Goal: Find contact information: Find contact information

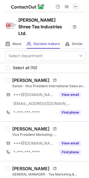
click at [75, 7] on span at bounding box center [75, 6] width 4 height 4
click at [15, 77] on div "Sumit Dalan" at bounding box center [30, 80] width 37 height 6
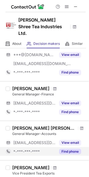
scroll to position [321, 0]
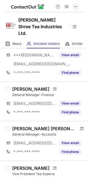
click at [76, 6] on span at bounding box center [75, 6] width 4 height 4
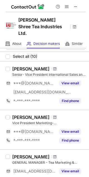
scroll to position [0, 0]
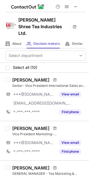
click at [22, 73] on div "Sumit Dalan Senior- Vice President International Sales and Marketing ***@gmail.…" at bounding box center [44, 97] width 89 height 48
click at [20, 77] on div "Sumit Dalan" at bounding box center [30, 80] width 37 height 6
click at [19, 77] on div "Sumit Dalan" at bounding box center [30, 80] width 37 height 6
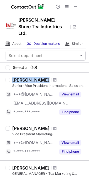
click at [19, 77] on div "Sumit Dalan" at bounding box center [30, 80] width 37 height 6
copy div "Sumit Dalan"
click at [20, 77] on div "Sumit Dalan" at bounding box center [30, 80] width 37 height 6
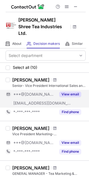
click at [36, 92] on span "***@[DOMAIN_NAME]" at bounding box center [34, 94] width 42 height 5
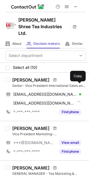
click at [36, 92] on span "sumitdalan@gmail.com" at bounding box center [44, 94] width 63 height 5
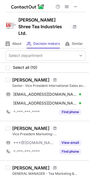
click at [20, 77] on div "Sumit Dalan" at bounding box center [30, 80] width 37 height 6
click at [19, 77] on div "Sumit Dalan" at bounding box center [30, 80] width 37 height 6
click at [20, 126] on div "Sajeev Roy" at bounding box center [30, 129] width 37 height 6
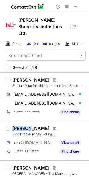
click at [20, 126] on div "Sajeev Roy" at bounding box center [30, 129] width 37 height 6
copy div "Sajeev"
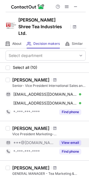
click at [21, 140] on span "***@gmail.com" at bounding box center [34, 142] width 42 height 5
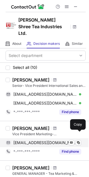
click at [26, 140] on span "sajeevroy1@gmail.com" at bounding box center [44, 142] width 63 height 5
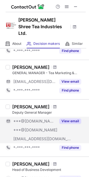
scroll to position [111, 0]
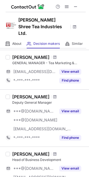
click at [21, 94] on div "Sameer Singh" at bounding box center [30, 97] width 37 height 6
copy div "Sameer"
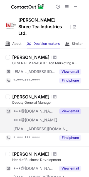
click at [33, 109] on span "***@yahoo.co.in" at bounding box center [34, 111] width 42 height 5
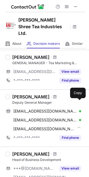
click at [33, 109] on span "samdevirus@yahoo.co.in" at bounding box center [44, 111] width 63 height 5
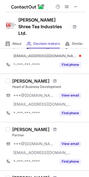
scroll to position [184, 0]
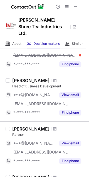
click at [17, 78] on div "Debdutta Purkayastha" at bounding box center [30, 81] width 37 height 6
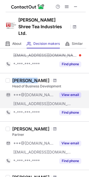
copy div "Debdutta"
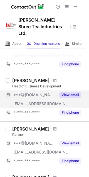
click at [40, 83] on div "Debdutta Purkayastha Head of Business Development ***@gmail.com ***@jayshreetea…" at bounding box center [47, 97] width 75 height 39
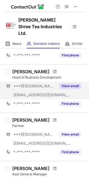
click at [40, 93] on span "***@jayshreetea.com" at bounding box center [42, 95] width 58 height 5
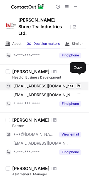
drag, startPoint x: 40, startPoint y: 78, endPoint x: 44, endPoint y: 82, distance: 5.1
click at [40, 84] on span "debduttadp@gmail.com" at bounding box center [44, 86] width 63 height 5
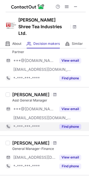
scroll to position [222, 0]
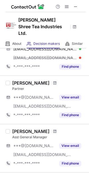
drag, startPoint x: 20, startPoint y: 72, endPoint x: 19, endPoint y: 76, distance: 3.5
click at [20, 76] on div "Rajdip Sarkar Partner ***@gmail.com ***@mrsenterprise.in View email *-***-***-*…" at bounding box center [44, 100] width 89 height 48
click at [18, 80] on div "Rajdip Sarkar" at bounding box center [30, 83] width 37 height 6
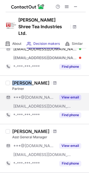
copy div "Rajdip"
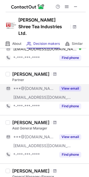
click at [50, 86] on div "***@[DOMAIN_NAME]" at bounding box center [34, 88] width 42 height 5
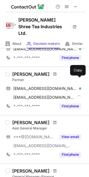
click at [50, 86] on span "raj7858sarkar@gmail.com" at bounding box center [44, 88] width 63 height 5
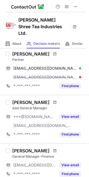
scroll to position [258, 0]
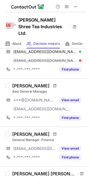
click at [21, 83] on div "Shailender Taneja" at bounding box center [30, 86] width 37 height 6
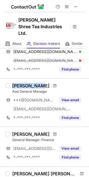
click at [21, 83] on div "Shailender Taneja" at bounding box center [30, 86] width 37 height 6
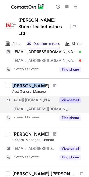
copy div "Shailender"
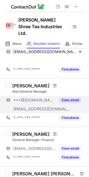
click at [45, 98] on div "***@[DOMAIN_NAME]" at bounding box center [34, 100] width 42 height 5
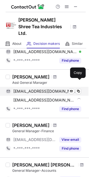
click at [52, 89] on span "sktaneja77@gmail.com" at bounding box center [44, 91] width 63 height 5
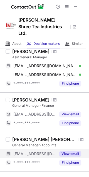
scroll to position [295, 0]
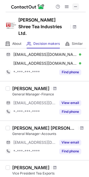
click at [76, 5] on span at bounding box center [75, 6] width 4 height 4
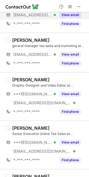
scroll to position [74, 0]
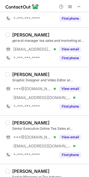
click at [16, 72] on div "Pragya Sarkar" at bounding box center [30, 75] width 37 height 6
copy div "Pragya"
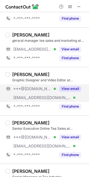
click at [42, 93] on div "***@jayshreetea.com Verified" at bounding box center [31, 97] width 50 height 9
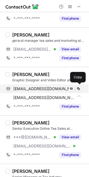
click at [43, 91] on span "pragyasarkar20@gmail.com" at bounding box center [44, 88] width 63 height 5
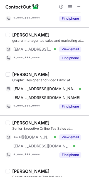
click at [17, 121] on div "Atanu Banerjee" at bounding box center [30, 123] width 37 height 6
copy div "Atanu"
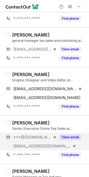
click at [53, 138] on div "***@gmail.com Verified" at bounding box center [34, 137] width 42 height 5
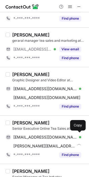
click at [53, 136] on span "atanudesigner@gmail.com" at bounding box center [44, 137] width 63 height 5
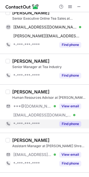
scroll to position [184, 0]
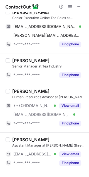
click at [18, 95] on div "Human Resources Advisor at Jay Shree Tea Industries Ltd." at bounding box center [48, 97] width 73 height 5
click at [17, 91] on div "Anil Kumar Sinha" at bounding box center [30, 92] width 37 height 6
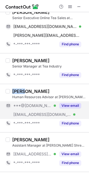
copy div "Anil"
click at [40, 103] on span "***@[DOMAIN_NAME]" at bounding box center [32, 105] width 38 height 5
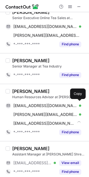
click at [40, 103] on span "sanil1957@gmail.com" at bounding box center [44, 105] width 63 height 5
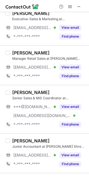
scroll to position [406, 0]
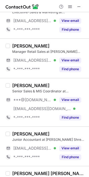
click at [17, 83] on div "SHILPI SACHDEVA" at bounding box center [30, 86] width 37 height 6
copy div "SHILPI"
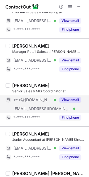
drag, startPoint x: 40, startPoint y: 96, endPoint x: 40, endPoint y: 99, distance: 3.6
click at [40, 97] on div "***@yahoo.com Verified" at bounding box center [31, 100] width 50 height 9
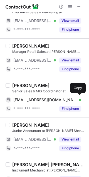
click at [40, 99] on span "arora.shilpi29@yahoo.com" at bounding box center [44, 100] width 63 height 5
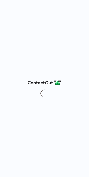
click at [86, 4] on div at bounding box center [44, 88] width 89 height 177
drag, startPoint x: 83, startPoint y: 1, endPoint x: 71, endPoint y: 7, distance: 13.5
click at [79, 4] on div at bounding box center [44, 88] width 89 height 177
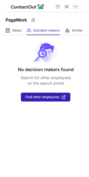
click at [74, 6] on span at bounding box center [75, 6] width 4 height 4
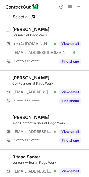
click at [15, 31] on div "[PERSON_NAME]" at bounding box center [30, 30] width 37 height 6
copy div "[PERSON_NAME]"
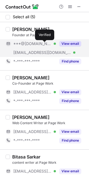
click at [52, 47] on div "***@gmail.com Verified" at bounding box center [31, 43] width 50 height 9
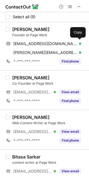
click at [52, 46] on span "hirokborah4@gmail.com" at bounding box center [44, 43] width 63 height 5
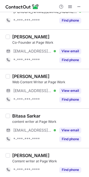
scroll to position [42, 0]
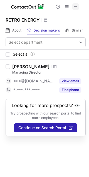
click at [75, 9] on span at bounding box center [75, 6] width 4 height 4
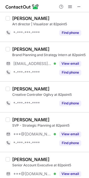
scroll to position [249, 0]
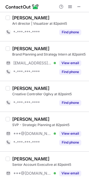
click at [16, 117] on div "Anusha Pinto" at bounding box center [30, 119] width 37 height 6
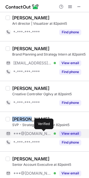
copy div "Anusha"
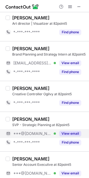
click at [25, 133] on span "***@[DOMAIN_NAME]" at bounding box center [32, 133] width 38 height 5
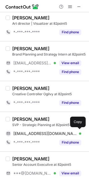
click at [25, 133] on span "anushapinto@gmail.com" at bounding box center [44, 133] width 63 height 5
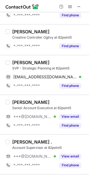
scroll to position [332, 0]
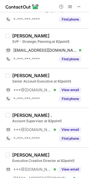
click at [21, 73] on div "Vaarija Agnihotri" at bounding box center [30, 76] width 37 height 6
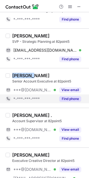
copy div "Vaarija"
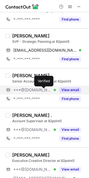
click at [37, 92] on div "***@gmail.com Verified" at bounding box center [31, 89] width 50 height 9
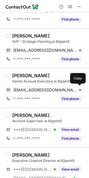
click at [37, 90] on span "vaarija29@gmail.com" at bounding box center [44, 89] width 63 height 5
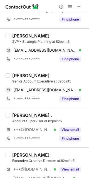
click at [24, 118] on div "Account Supervisor at 82point5" at bounding box center [48, 120] width 73 height 5
click at [22, 115] on div "Ayushi ." at bounding box center [32, 115] width 40 height 6
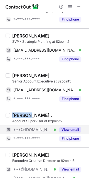
copy div "Ayushi"
click at [34, 130] on span "***@[DOMAIN_NAME]" at bounding box center [32, 129] width 38 height 5
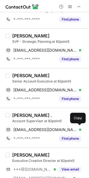
click at [34, 130] on span "ayushisrivastava2015@gmail.com" at bounding box center [44, 129] width 63 height 5
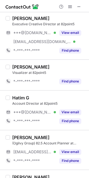
scroll to position [499, 0]
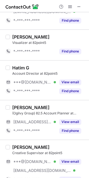
click at [19, 66] on div "Hatim G" at bounding box center [20, 68] width 17 height 6
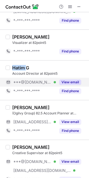
copy div "Hatim"
click at [50, 80] on div "***@gmail.com Verified" at bounding box center [34, 82] width 42 height 5
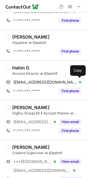
click at [50, 82] on span "hatimjgodiwala@gmail.com" at bounding box center [44, 82] width 63 height 5
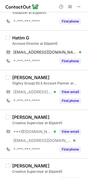
scroll to position [540, 0]
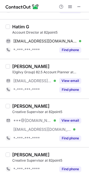
click at [19, 105] on div "Siddharth Dua" at bounding box center [30, 106] width 37 height 6
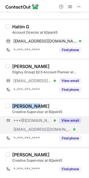
copy div "Siddharth"
drag, startPoint x: 56, startPoint y: 117, endPoint x: 55, endPoint y: 128, distance: 10.8
click at [56, 118] on div "View email" at bounding box center [68, 120] width 25 height 9
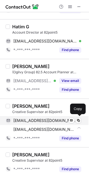
click at [54, 118] on div "sid6307@gmail.com Verified" at bounding box center [47, 120] width 68 height 5
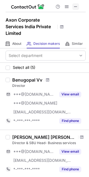
click at [78, 7] on button at bounding box center [75, 6] width 7 height 7
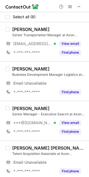
click at [21, 111] on div "[PERSON_NAME]" at bounding box center [30, 109] width 37 height 6
copy div "[PERSON_NAME]"
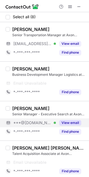
click at [63, 120] on div "View email" at bounding box center [68, 123] width 25 height 9
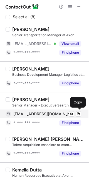
click at [46, 115] on span "arindammajie@hotmail.com" at bounding box center [44, 114] width 63 height 5
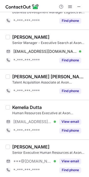
scroll to position [74, 0]
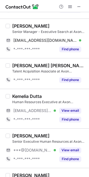
click at [19, 135] on div "Ipshita Chowdhury" at bounding box center [30, 136] width 37 height 6
copy div "Ipshita"
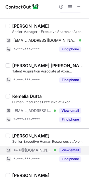
click at [50, 150] on div "***@gmail.com Verified" at bounding box center [34, 150] width 42 height 5
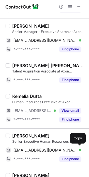
click at [50, 150] on span "ipshitaa21@gmail.com" at bounding box center [44, 150] width 63 height 5
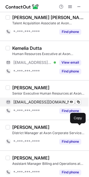
scroll to position [126, 0]
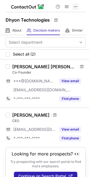
click at [75, 4] on span at bounding box center [75, 6] width 4 height 4
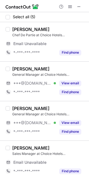
click at [19, 68] on div "[PERSON_NAME]" at bounding box center [30, 69] width 37 height 6
copy div "Sumit"
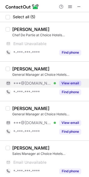
click at [38, 84] on span "***@[DOMAIN_NAME]" at bounding box center [32, 83] width 38 height 5
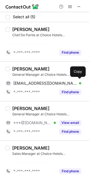
click at [38, 82] on span "sumitdgp@gmail.com" at bounding box center [44, 83] width 63 height 5
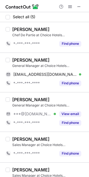
click at [23, 101] on div "SHIVASHISH GUPTA" at bounding box center [30, 100] width 37 height 6
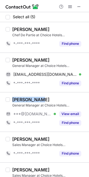
click at [23, 101] on div "SHIVASHISH GUPTA" at bounding box center [30, 100] width 37 height 6
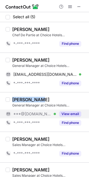
copy div "SHIVASHISH"
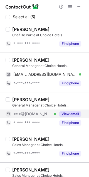
click at [48, 114] on div "***@gmail.com Verified" at bounding box center [34, 114] width 42 height 5
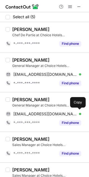
click at [48, 114] on span "guptashivashish@gmail.com" at bounding box center [44, 114] width 63 height 5
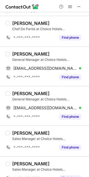
scroll to position [16, 0]
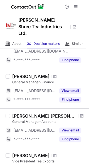
scroll to position [279, 0]
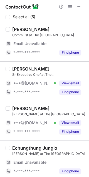
click at [15, 68] on div "Vikash Singh" at bounding box center [30, 69] width 37 height 6
copy div "Vikash"
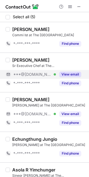
click at [50, 71] on div "***@[DOMAIN_NAME] Verified" at bounding box center [31, 74] width 50 height 9
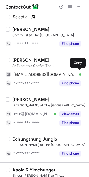
click at [50, 74] on span "vsfebruary@gmail.com" at bounding box center [44, 74] width 63 height 5
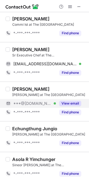
scroll to position [16, 0]
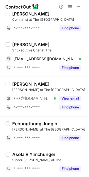
click at [19, 84] on div "Sweettha Gunasekaran" at bounding box center [30, 84] width 37 height 6
copy div "Sweettha"
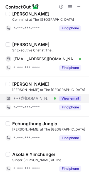
click at [54, 98] on div "***@[DOMAIN_NAME] Verified" at bounding box center [34, 98] width 42 height 5
click at [54, 97] on div "***@[DOMAIN_NAME]" at bounding box center [47, 98] width 68 height 5
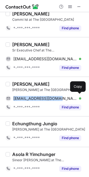
click at [54, 97] on span "sweetthagunasekaran23@gmail.com" at bounding box center [44, 98] width 63 height 5
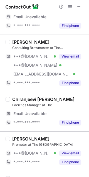
scroll to position [0, 0]
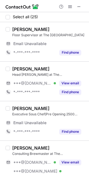
click at [18, 69] on div "Dattatray Kachare" at bounding box center [30, 69] width 37 height 6
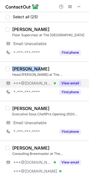
copy div "Dattatray"
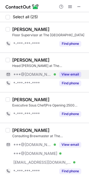
click at [41, 72] on span "***@[DOMAIN_NAME]" at bounding box center [32, 74] width 38 height 5
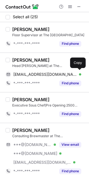
click at [41, 72] on span "datta1296@gmail.com" at bounding box center [44, 74] width 63 height 5
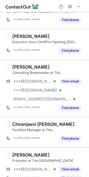
scroll to position [74, 0]
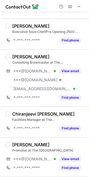
click at [16, 56] on div "Amit Mishra" at bounding box center [30, 57] width 37 height 6
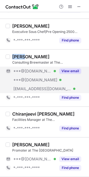
copy div "Amit"
click at [45, 69] on div "***@gmail.com Verified" at bounding box center [34, 71] width 42 height 5
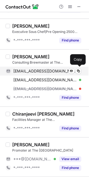
click at [45, 70] on span "envisageamit@gmail.com" at bounding box center [44, 71] width 63 height 5
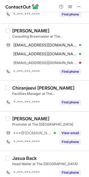
scroll to position [111, 0]
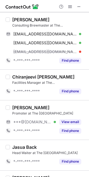
click at [17, 109] on div "Abhishek Chadha" at bounding box center [30, 108] width 37 height 6
copy div "Abhishek"
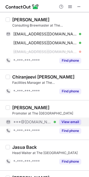
click at [73, 124] on div "View email" at bounding box center [68, 122] width 25 height 9
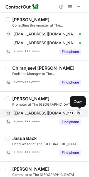
click at [48, 113] on span "abhiaashi@gmail.com" at bounding box center [44, 113] width 63 height 5
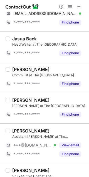
scroll to position [222, 0]
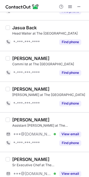
click at [15, 120] on div "Rohan S" at bounding box center [30, 120] width 37 height 6
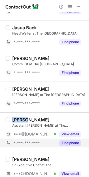
copy div "Rohan"
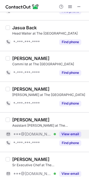
click at [42, 134] on div "***@gmail.com Verified" at bounding box center [34, 134] width 42 height 5
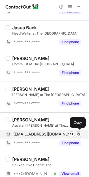
click at [42, 134] on span "rsatre123@gmail.com" at bounding box center [44, 134] width 63 height 5
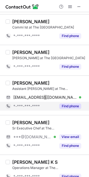
scroll to position [295, 0]
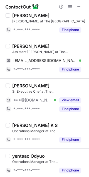
click at [17, 84] on div "Vikash Singh" at bounding box center [30, 86] width 37 height 6
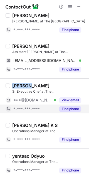
copy div "Vikash"
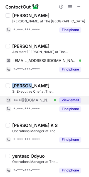
click at [64, 100] on button "View email" at bounding box center [70, 101] width 22 height 6
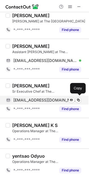
click at [64, 101] on div "vsfebruary@gmail.com Verified" at bounding box center [47, 100] width 68 height 5
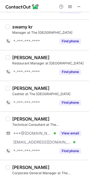
scroll to position [554, 0]
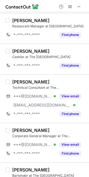
click at [17, 81] on div "Niyati Shukla" at bounding box center [30, 82] width 37 height 6
copy div "Niyati"
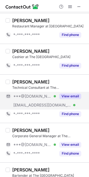
click at [50, 96] on div "***@gmail.com Verified" at bounding box center [34, 96] width 42 height 5
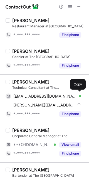
click at [50, 96] on span "niyatishukla1995@gmail.com" at bounding box center [44, 96] width 63 height 5
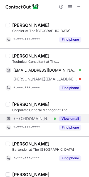
scroll to position [591, 0]
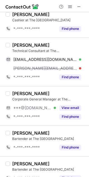
click at [16, 93] on div "John Anjanappa" at bounding box center [30, 94] width 37 height 6
click at [15, 93] on div "John Anjanappa" at bounding box center [30, 94] width 37 height 6
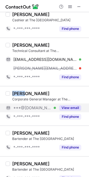
copy div "John"
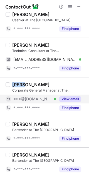
click at [64, 100] on button "View email" at bounding box center [70, 99] width 22 height 6
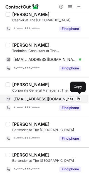
click at [64, 100] on div "johnanjanappa@gmail.com Verified" at bounding box center [47, 99] width 68 height 5
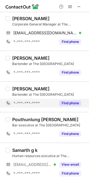
scroll to position [618, 0]
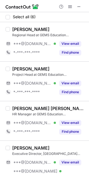
click at [30, 28] on div "[PERSON_NAME]" at bounding box center [30, 30] width 37 height 6
click at [29, 29] on div "Dr Dheeraj Mehrotra" at bounding box center [30, 30] width 37 height 6
copy div "Dheeraj"
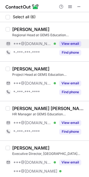
click at [52, 45] on div "***@hotmail.com Verified" at bounding box center [34, 43] width 42 height 5
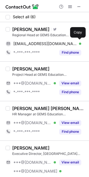
click at [52, 45] on span "dheeraj_mehrotra@hotmail.com" at bounding box center [44, 43] width 63 height 5
click at [20, 66] on div "Unnati Modi" at bounding box center [30, 69] width 37 height 6
click at [19, 68] on div "Unnati Modi" at bounding box center [30, 69] width 37 height 6
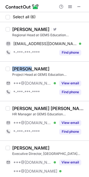
click at [19, 68] on div "Unnati Modi" at bounding box center [30, 69] width 37 height 6
copy div "Unnati"
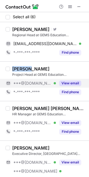
click at [64, 82] on button "View email" at bounding box center [70, 84] width 22 height 6
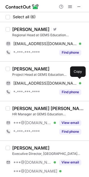
click at [64, 82] on div "unnatidalmia@gmail.com Verified" at bounding box center [47, 83] width 68 height 5
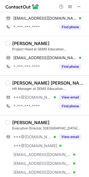
scroll to position [37, 0]
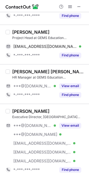
click at [23, 73] on div "Josina Maria Stany" at bounding box center [48, 72] width 73 height 6
copy div "Josina"
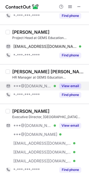
click at [53, 85] on div "***@gmail.com Verified" at bounding box center [34, 86] width 42 height 5
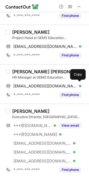
click at [53, 85] on span "stanyjosina05@gmail.com" at bounding box center [44, 86] width 63 height 5
click at [18, 110] on div "Francis Joseph" at bounding box center [30, 112] width 37 height 6
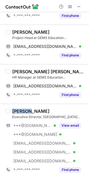
click at [18, 110] on div "Francis Joseph" at bounding box center [30, 112] width 37 height 6
copy div "Francis"
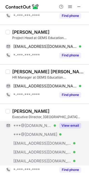
click at [62, 122] on div "View email" at bounding box center [68, 125] width 25 height 9
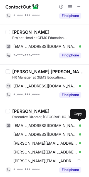
click at [57, 125] on span "fjoseph1970@gmail.com" at bounding box center [44, 125] width 63 height 5
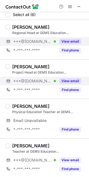
scroll to position [0, 0]
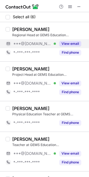
click at [17, 137] on div "Avneet Dua" at bounding box center [30, 140] width 37 height 6
copy div "Avneet"
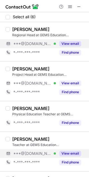
click at [50, 151] on div "***@gmail.com Verified" at bounding box center [31, 153] width 50 height 9
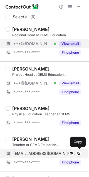
click at [47, 151] on div "avneetdua06@gmail.com Verified Send email Copy" at bounding box center [43, 153] width 75 height 9
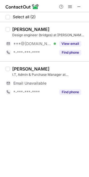
click at [15, 29] on div "[PERSON_NAME]" at bounding box center [30, 30] width 37 height 6
copy div "Karan"
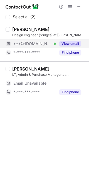
click at [35, 47] on div "***@[DOMAIN_NAME] Verified" at bounding box center [31, 43] width 50 height 9
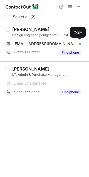
click at [35, 47] on div "[EMAIL_ADDRESS][DOMAIN_NAME] Verified Send email Copy" at bounding box center [43, 43] width 75 height 9
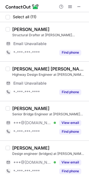
click at [16, 107] on div "[PERSON_NAME]" at bounding box center [30, 109] width 37 height 6
copy div "Ashish"
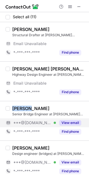
click at [61, 124] on button "View email" at bounding box center [70, 123] width 22 height 6
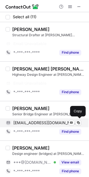
click at [59, 122] on span "[EMAIL_ADDRESS][DOMAIN_NAME]" at bounding box center [44, 122] width 63 height 5
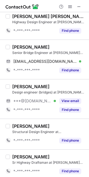
scroll to position [74, 0]
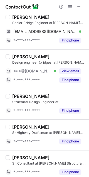
click at [17, 55] on div "[PERSON_NAME]" at bounding box center [30, 57] width 37 height 6
copy div "Karan"
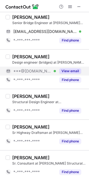
click at [40, 71] on span "***@[DOMAIN_NAME]" at bounding box center [32, 71] width 38 height 5
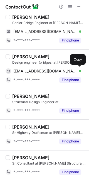
click at [40, 71] on span "[EMAIL_ADDRESS][DOMAIN_NAME]" at bounding box center [44, 71] width 63 height 5
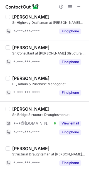
scroll to position [184, 0]
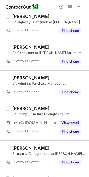
click at [24, 107] on div "somdutt gautam" at bounding box center [30, 109] width 37 height 6
copy div "somdutt"
click at [44, 117] on div "somdutt gautam Sr. Bridge Structure Draughtsman at Shashwat Structural Solution…" at bounding box center [47, 121] width 75 height 30
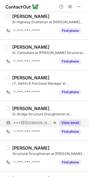
click at [45, 120] on div "***@gmail.com Verified" at bounding box center [31, 123] width 50 height 9
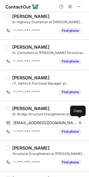
click at [45, 120] on div "gautyjind@gmail.com Verified Send email Copy" at bounding box center [43, 123] width 75 height 9
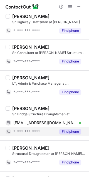
scroll to position [218, 0]
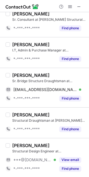
click at [19, 144] on div "Kamlesh Kumar" at bounding box center [30, 146] width 37 height 6
copy div "Kamlesh"
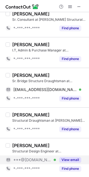
click at [46, 158] on div "***@gmail.com Verified" at bounding box center [34, 160] width 42 height 5
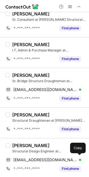
click at [46, 158] on span "9kammu@gmail.com" at bounding box center [44, 160] width 63 height 5
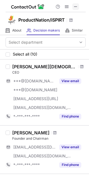
click at [78, 5] on button at bounding box center [75, 6] width 7 height 7
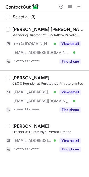
click at [20, 27] on div "[PERSON_NAME] [PERSON_NAME]" at bounding box center [48, 30] width 73 height 6
click at [20, 27] on div "Bijendra kumar Singhal" at bounding box center [48, 30] width 73 height 6
copy div "Bijendra"
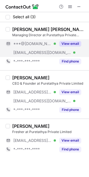
click at [46, 41] on div "***@gmail.com Verified" at bounding box center [34, 43] width 42 height 5
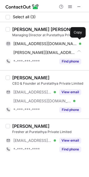
click at [46, 41] on span "singhalbijendra@gmail.com" at bounding box center [44, 43] width 63 height 5
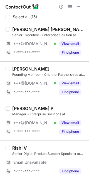
click at [12, 27] on div "Hari Hara Sudhan Vasudevan" at bounding box center [48, 30] width 73 height 6
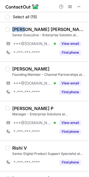
copy div "Hari"
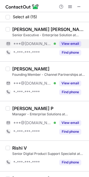
click at [39, 43] on span "***@[DOMAIN_NAME]" at bounding box center [32, 43] width 38 height 5
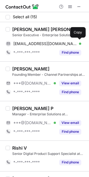
click at [39, 43] on span "harivasudevan7@gmail.com" at bounding box center [44, 43] width 63 height 5
click at [20, 27] on div "Hari Hara Sudhan Vasudevan" at bounding box center [48, 30] width 73 height 6
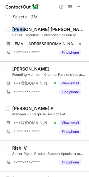
click at [20, 27] on div "Hari Hara Sudhan Vasudevan" at bounding box center [48, 30] width 73 height 6
copy div "Hari"
click at [20, 70] on div "Kevin Carmel S" at bounding box center [30, 69] width 37 height 6
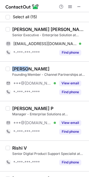
click at [20, 70] on div "Kevin Carmel S" at bounding box center [30, 69] width 37 height 6
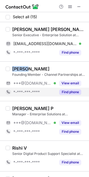
copy div "Kevin"
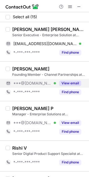
click at [52, 81] on div "***@gmail.com Verified" at bounding box center [34, 83] width 42 height 5
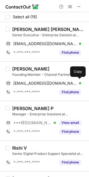
click at [52, 81] on span "kevincrml604@gmail.com" at bounding box center [44, 83] width 63 height 5
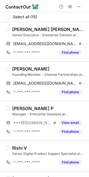
click at [18, 108] on div "Kawshik P" at bounding box center [32, 109] width 41 height 6
copy div "Kawshik"
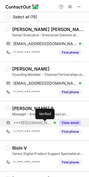
click at [53, 123] on div at bounding box center [54, 123] width 2 height 2
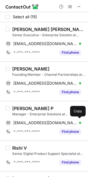
click at [45, 123] on span "kawshikpremkumar@gmail.com" at bounding box center [44, 122] width 63 height 5
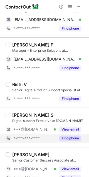
scroll to position [74, 0]
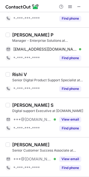
click at [19, 106] on div "Raghul S" at bounding box center [32, 105] width 41 height 6
copy div "Raghul"
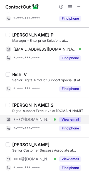
click at [18, 118] on span "***@[DOMAIN_NAME]" at bounding box center [32, 119] width 38 height 5
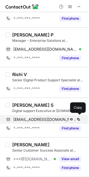
click at [20, 116] on div "raghulsiva54@gmail.com Verified Send email Copy" at bounding box center [43, 119] width 75 height 9
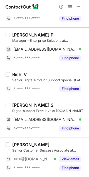
click at [27, 143] on div "Anuraga Prabakaran" at bounding box center [30, 145] width 37 height 6
click at [28, 143] on div "Anuraga Prabakaran" at bounding box center [30, 145] width 37 height 6
click at [23, 144] on div "Anuraga Prabakaran" at bounding box center [30, 145] width 37 height 6
copy div "Anuraga"
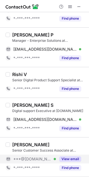
drag, startPoint x: 34, startPoint y: 158, endPoint x: 40, endPoint y: 155, distance: 6.4
click at [38, 156] on div "***@gmail.com Verified" at bounding box center [31, 159] width 50 height 9
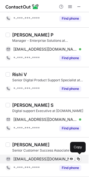
click at [40, 157] on span "anuragaprabakaran@gmail.com" at bounding box center [44, 159] width 63 height 5
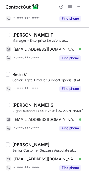
scroll to position [148, 0]
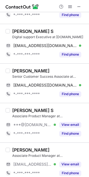
click at [19, 109] on div "Prasath S" at bounding box center [32, 111] width 41 height 6
copy div "Prasath"
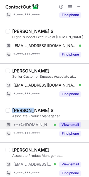
click at [70, 123] on button "View email" at bounding box center [70, 125] width 22 height 6
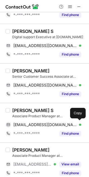
click at [41, 125] on span "sprasath018@gmail.com" at bounding box center [44, 124] width 63 height 5
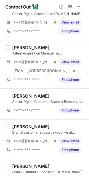
scroll to position [332, 0]
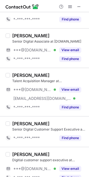
click at [20, 35] on div "Steve Gomez" at bounding box center [30, 36] width 37 height 6
copy div "Steve"
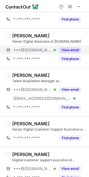
click at [47, 48] on div "***@gmail.com Verified" at bounding box center [34, 50] width 42 height 5
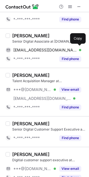
click at [47, 48] on span "stevegomez100796@gmail.com" at bounding box center [44, 50] width 63 height 5
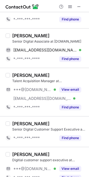
click at [18, 73] on div "Vinodkumar C" at bounding box center [30, 76] width 37 height 6
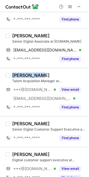
click at [18, 73] on div "Vinodkumar C" at bounding box center [30, 76] width 37 height 6
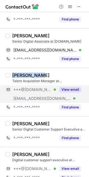
copy div "Vinodkumar"
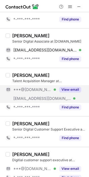
click at [55, 87] on div "***@gmail.com Verified" at bounding box center [34, 89] width 42 height 5
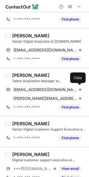
click at [55, 87] on span "cvinod2906@gmail.com" at bounding box center [44, 89] width 63 height 5
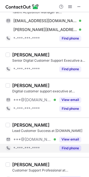
scroll to position [406, 0]
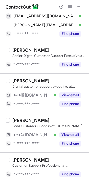
click at [22, 78] on div "Hashwanth Lakshmanan" at bounding box center [30, 81] width 37 height 6
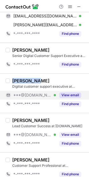
copy div "Hashwanth"
click at [58, 91] on div "View email" at bounding box center [68, 95] width 25 height 9
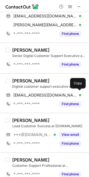
click at [58, 91] on div "hashwanth15@gmail.com Verified Send email Copy" at bounding box center [43, 95] width 75 height 9
click at [20, 120] on div "Swetha Nyni" at bounding box center [30, 121] width 37 height 6
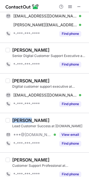
click at [20, 120] on div "Swetha Nyni" at bounding box center [30, 121] width 37 height 6
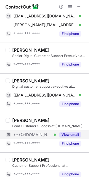
click at [58, 134] on div "View email" at bounding box center [68, 134] width 25 height 9
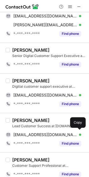
click at [58, 134] on span "swethashree8@gmail.com" at bounding box center [44, 134] width 63 height 5
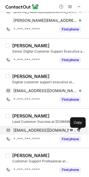
scroll to position [412, 0]
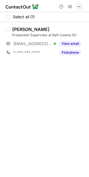
click at [78, 4] on span at bounding box center [78, 6] width 4 height 4
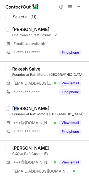
click at [16, 106] on div "[PERSON_NAME]" at bounding box center [30, 109] width 37 height 6
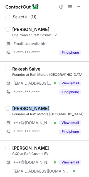
click at [16, 106] on div "[PERSON_NAME]" at bounding box center [30, 109] width 37 height 6
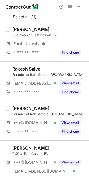
click at [16, 108] on div "Parivesh Shukla" at bounding box center [30, 109] width 37 height 6
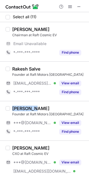
copy div "Parivesh"
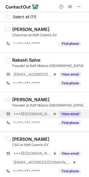
click at [56, 117] on div "View email" at bounding box center [68, 114] width 25 height 9
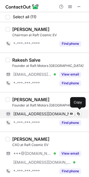
click at [56, 114] on span "pariveshshukla@gmail.com" at bounding box center [44, 114] width 63 height 5
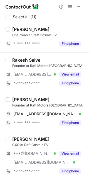
click at [21, 141] on div "Mrigen Banerjee" at bounding box center [30, 140] width 37 height 6
copy div "Mrigen"
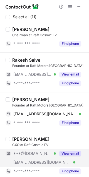
click at [41, 152] on span "***@yahoo.com" at bounding box center [32, 153] width 38 height 5
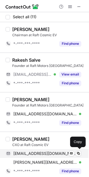
click at [40, 151] on span "mrigen_banerjee@yahoo.com" at bounding box center [44, 153] width 63 height 5
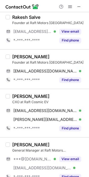
scroll to position [74, 0]
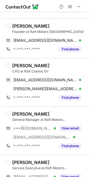
click at [22, 114] on div "Manish Kumar" at bounding box center [30, 114] width 37 height 6
copy div "Manish"
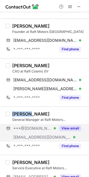
click at [73, 127] on button "View email" at bounding box center [70, 129] width 22 height 6
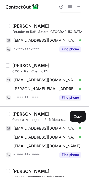
click at [66, 125] on div "mkmanish0077@gmail.com Verified Send email Copy" at bounding box center [43, 128] width 75 height 9
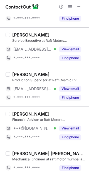
scroll to position [222, 0]
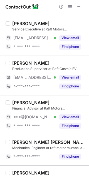
click at [21, 103] on div "Akash Chandrakar" at bounding box center [30, 103] width 37 height 6
copy div "Akash"
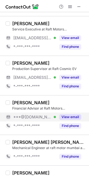
click at [56, 116] on div "View email" at bounding box center [68, 117] width 25 height 9
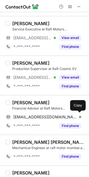
click at [56, 116] on span "akashchandrakar4u@gmail.com" at bounding box center [44, 117] width 63 height 5
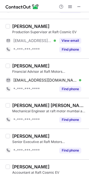
scroll to position [271, 0]
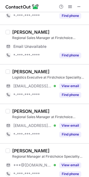
scroll to position [74, 0]
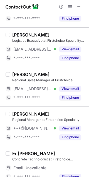
click at [17, 116] on div "Ayan B." at bounding box center [30, 114] width 37 height 6
copy div "Ayan"
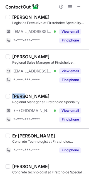
scroll to position [65, 0]
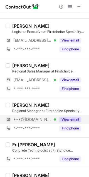
click at [42, 119] on span "***@[DOMAIN_NAME]" at bounding box center [32, 119] width 38 height 5
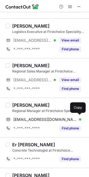
click at [42, 119] on span "barman_ayan@yahoo.co.in" at bounding box center [44, 119] width 63 height 5
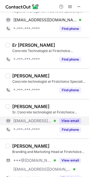
scroll to position [176, 0]
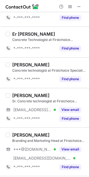
click at [20, 135] on div "Nikhil Rangari" at bounding box center [30, 135] width 37 height 6
copy div "Nikhil"
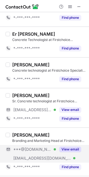
click at [48, 150] on div "***@[DOMAIN_NAME] Verified" at bounding box center [34, 149] width 42 height 5
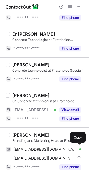
click at [46, 148] on span "nikhilrangari@gmail.com" at bounding box center [44, 149] width 63 height 5
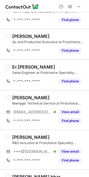
scroll to position [324, 0]
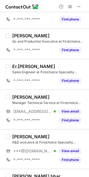
click at [21, 96] on div "SUBHAJIT BANDAPADHYAY" at bounding box center [30, 97] width 37 height 6
click at [20, 98] on div "SUBHAJIT BANDAPADHYAY" at bounding box center [30, 97] width 37 height 6
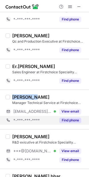
copy div "SUBHAJIT"
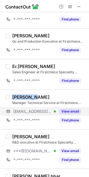
click at [70, 109] on button "View email" at bounding box center [70, 112] width 22 height 6
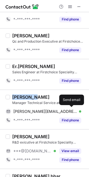
click at [70, 109] on span at bounding box center [71, 111] width 4 height 4
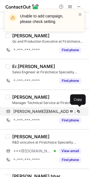
click at [48, 108] on div "subha.chemical2011@yahoo.in Verified Send email Copy" at bounding box center [43, 111] width 75 height 9
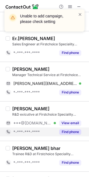
scroll to position [360, 0]
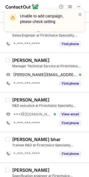
click at [24, 100] on div "siddhpura bhavik" at bounding box center [30, 100] width 37 height 6
copy div "siddhpura"
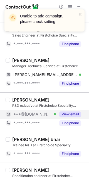
click at [40, 111] on div "***@gmail.com Verified" at bounding box center [31, 114] width 50 height 9
click at [40, 111] on div "***@[DOMAIN_NAME]" at bounding box center [43, 114] width 75 height 9
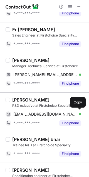
click at [40, 111] on div "bhaviksiddhpura2222@gmail.com Verified Send email Copy" at bounding box center [43, 114] width 75 height 9
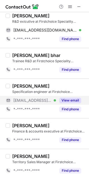
scroll to position [446, 0]
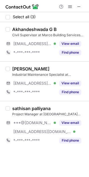
click at [21, 109] on div "sathisan palliyana" at bounding box center [31, 109] width 38 height 6
copy div "sathisan"
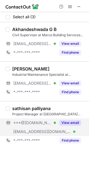
click at [68, 119] on div "View email" at bounding box center [68, 123] width 25 height 9
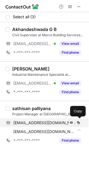
click at [49, 120] on div "spalliyana@gmail.com Verified Send email Copy" at bounding box center [43, 123] width 75 height 9
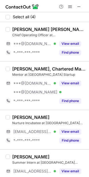
click at [22, 29] on div "Omkarnath Suprabhat Rath" at bounding box center [48, 30] width 73 height 6
click at [20, 68] on div "Debasish Bhattacharyya, Chartered Marketer, FCIM" at bounding box center [48, 69] width 73 height 6
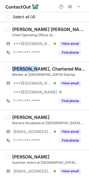
copy div "Debasish"
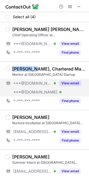
click at [62, 81] on button "View email" at bounding box center [70, 84] width 22 height 6
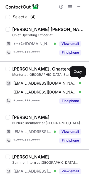
click at [62, 81] on span "debasishbhattacharyya8@gmail.com" at bounding box center [44, 83] width 63 height 5
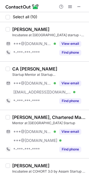
click at [18, 28] on div "Ankur Bordoloi" at bounding box center [30, 30] width 37 height 6
copy div "Ankur"
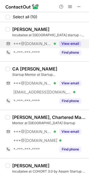
click at [51, 45] on div "***@[DOMAIN_NAME] Verified" at bounding box center [34, 43] width 42 height 5
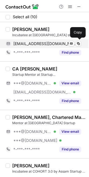
click at [51, 45] on span "ankurbordoloi25@gmail.com" at bounding box center [44, 43] width 63 height 5
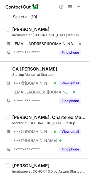
click at [13, 66] on div "CA Harish Agarwal Startup Mentor at Startup Assam ***@gmail.com Verified ***@as…" at bounding box center [44, 85] width 89 height 48
click at [17, 68] on div "CA Harish Agarwal" at bounding box center [34, 69] width 45 height 6
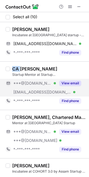
copy div "CA"
click at [43, 82] on div "***@[DOMAIN_NAME] Verified" at bounding box center [34, 83] width 42 height 5
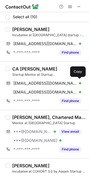
click at [43, 82] on span "agarwalcaharish@gmail.com" at bounding box center [44, 83] width 63 height 5
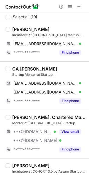
click at [20, 118] on div "Debasish Bhattacharyya, Chartered Marketer, FCIM" at bounding box center [48, 118] width 73 height 6
copy div "Debasish"
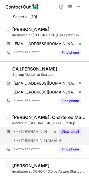
click at [56, 127] on div "Debasish Bhattacharyya, Chartered Marketer, FCIM Mentor at Assam Startup ***@gm…" at bounding box center [47, 134] width 75 height 39
click at [55, 128] on div "***@[DOMAIN_NAME] Verified" at bounding box center [31, 131] width 50 height 9
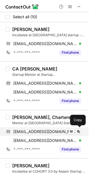
click at [54, 130] on span "debasishbhattacharyya8@gmail.com" at bounding box center [44, 131] width 63 height 5
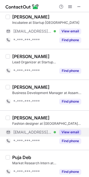
scroll to position [231, 0]
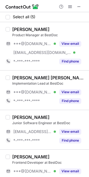
click at [17, 27] on div "[PERSON_NAME]" at bounding box center [30, 30] width 37 height 6
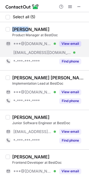
copy div "[PERSON_NAME]"
click at [53, 40] on div "***@[DOMAIN_NAME] Verified" at bounding box center [31, 43] width 50 height 9
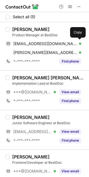
click at [53, 40] on div "[EMAIL_ADDRESS][DOMAIN_NAME] Verified Send email Copy" at bounding box center [43, 43] width 75 height 9
click at [25, 78] on div "[PERSON_NAME] [PERSON_NAME]" at bounding box center [48, 78] width 73 height 6
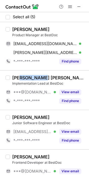
click at [25, 78] on div "[PERSON_NAME] [PERSON_NAME]" at bounding box center [48, 78] width 73 height 6
copy div "[PERSON_NAME]"
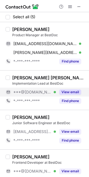
click at [56, 91] on div "View email" at bounding box center [68, 92] width 25 height 9
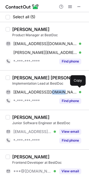
click at [56, 91] on span "[EMAIL_ADDRESS][DOMAIN_NAME]" at bounding box center [44, 92] width 63 height 5
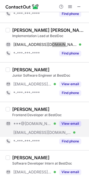
scroll to position [60, 0]
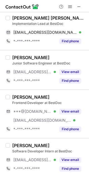
click at [19, 93] on div "[PERSON_NAME] Frontend Developer at BestDoc ***@[DOMAIN_NAME] Verified [EMAIL_A…" at bounding box center [44, 114] width 89 height 48
click at [20, 93] on div "[PERSON_NAME] Frontend Developer at BestDoc ***@[DOMAIN_NAME] Verified [EMAIL_A…" at bounding box center [44, 114] width 89 height 48
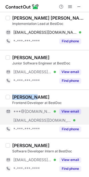
click at [62, 110] on button "View email" at bounding box center [70, 112] width 22 height 6
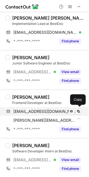
drag, startPoint x: 50, startPoint y: 109, endPoint x: 60, endPoint y: 111, distance: 9.5
click at [51, 111] on span "[EMAIL_ADDRESS][DOMAIN_NAME]" at bounding box center [44, 111] width 63 height 5
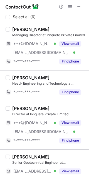
click at [17, 28] on div "[PERSON_NAME]" at bounding box center [30, 30] width 37 height 6
click at [17, 29] on div "[PERSON_NAME]" at bounding box center [30, 30] width 37 height 6
click at [17, 31] on div "[PERSON_NAME]" at bounding box center [30, 30] width 37 height 6
click at [18, 110] on div "AMAN SRIVASTAV" at bounding box center [30, 109] width 37 height 6
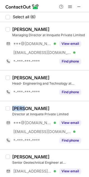
copy div "AMAN"
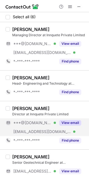
click at [56, 123] on div "View email" at bounding box center [68, 123] width 25 height 9
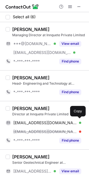
click at [55, 123] on span "amansrivastav0895@gmail.com" at bounding box center [44, 122] width 63 height 5
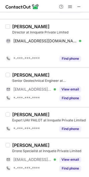
scroll to position [73, 0]
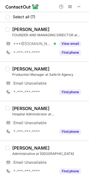
click at [22, 30] on div "SHIVANSHU PANWAR" at bounding box center [30, 30] width 37 height 6
copy div "SHIVANSHU"
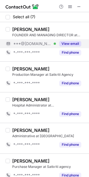
click at [44, 46] on div "***@gmail.com Verified" at bounding box center [34, 43] width 42 height 5
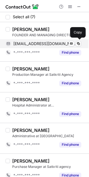
click at [44, 45] on span "shivamatulpanwar@gmail.com" at bounding box center [44, 43] width 63 height 5
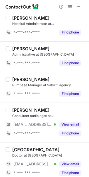
scroll to position [86, 0]
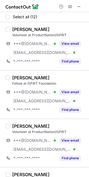
click at [22, 30] on div "[PERSON_NAME]" at bounding box center [30, 30] width 37 height 6
copy div "[PERSON_NAME]"
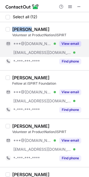
click at [59, 43] on button "View email" at bounding box center [70, 44] width 22 height 6
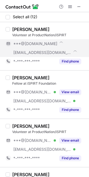
click at [59, 43] on div "***@[DOMAIN_NAME]" at bounding box center [47, 43] width 68 height 5
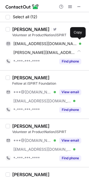
click at [59, 43] on div "anshul7000@gmail.com Verified" at bounding box center [47, 43] width 68 height 5
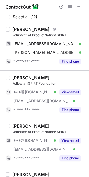
click at [17, 76] on div "Sanjay Shah" at bounding box center [30, 78] width 37 height 6
copy div "Sanjay"
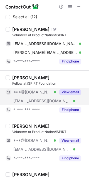
click at [46, 92] on div "***@gmail.com Verified" at bounding box center [34, 92] width 42 height 5
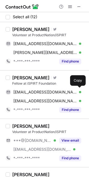
drag, startPoint x: 46, startPoint y: 92, endPoint x: 58, endPoint y: 90, distance: 12.5
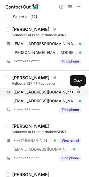
click at [48, 91] on span "sanjay18007@gmail.com" at bounding box center [44, 92] width 63 height 5
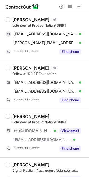
scroll to position [37, 0]
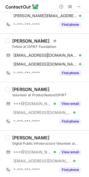
click at [16, 88] on div "Nipun Negi" at bounding box center [30, 90] width 37 height 6
copy div "Nipun"
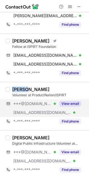
click at [63, 103] on button "View email" at bounding box center [70, 104] width 22 height 6
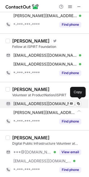
click at [60, 103] on span "nipunnegi2002@gmail.com" at bounding box center [44, 103] width 63 height 5
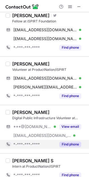
scroll to position [74, 0]
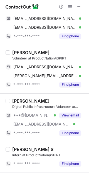
click at [17, 98] on div "Samrat Banerjee" at bounding box center [30, 101] width 37 height 6
copy div "Samrat"
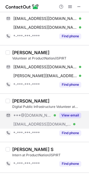
click at [53, 114] on div "***@gmail.com Verified" at bounding box center [34, 115] width 42 height 5
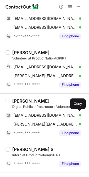
click at [53, 114] on span "banerjeesamrat3@gmail.com" at bounding box center [44, 115] width 63 height 5
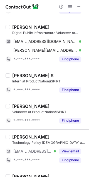
scroll to position [184, 0]
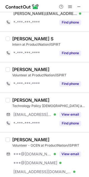
click at [20, 137] on div "ASHISH DESHPANDE" at bounding box center [30, 140] width 37 height 6
click at [20, 138] on div "ASHISH DESHPANDE" at bounding box center [30, 140] width 37 height 6
copy div "ASHISH"
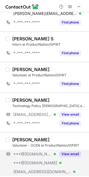
click at [50, 153] on div "***@gmail.com Verified" at bounding box center [34, 154] width 42 height 5
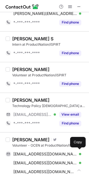
click at [50, 153] on span "ashishdeshpande17@gmail.com" at bounding box center [44, 154] width 63 height 5
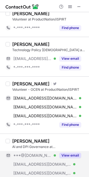
scroll to position [258, 0]
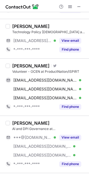
click at [12, 120] on div "Raj Shekhar" at bounding box center [30, 123] width 37 height 6
copy div "Raj"
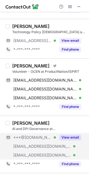
click at [68, 134] on div "View email" at bounding box center [68, 137] width 25 height 9
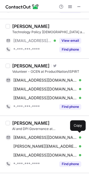
click at [68, 134] on div "rajshekharrmlnlu@gmail.com Verified Send email Copy" at bounding box center [43, 137] width 75 height 9
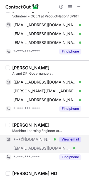
scroll to position [332, 0]
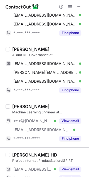
click at [19, 108] on div "Sarang Galada" at bounding box center [30, 107] width 37 height 6
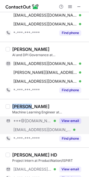
copy div "Sarang"
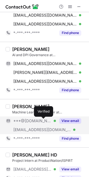
click at [53, 121] on div at bounding box center [54, 121] width 2 height 2
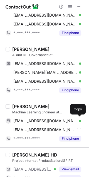
click at [43, 121] on span "saranggalada@gmail.com" at bounding box center [44, 121] width 63 height 5
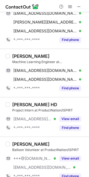
scroll to position [390, 0]
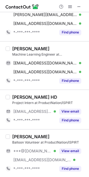
click at [15, 137] on div "Avnish Agarwal" at bounding box center [30, 137] width 37 height 6
copy div "Avnish"
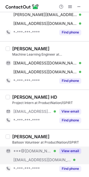
click at [47, 150] on div "***@gmail.com Verified" at bounding box center [34, 151] width 42 height 5
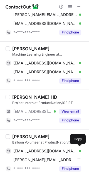
click at [47, 150] on span "avnishagarwal1@gmail.com" at bounding box center [44, 151] width 63 height 5
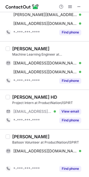
scroll to position [381, 0]
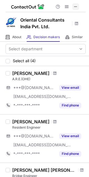
click at [75, 5] on span at bounding box center [75, 6] width 4 height 4
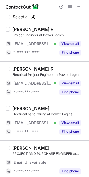
scroll to position [3, 0]
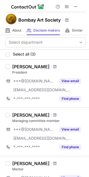
click at [17, 112] on div "[PERSON_NAME]" at bounding box center [30, 115] width 37 height 6
copy div "Anil"
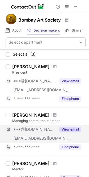
click at [42, 130] on div "***@[DOMAIN_NAME]" at bounding box center [34, 129] width 42 height 5
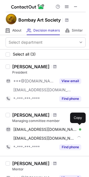
click at [42, 128] on span "[EMAIL_ADDRESS][DOMAIN_NAME]" at bounding box center [44, 129] width 63 height 5
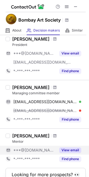
scroll to position [37, 0]
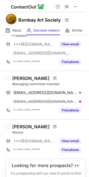
click at [17, 126] on div "[PERSON_NAME]" at bounding box center [30, 127] width 37 height 6
copy div "Sunil"
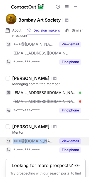
drag, startPoint x: 46, startPoint y: 135, endPoint x: 44, endPoint y: 139, distance: 4.5
click at [44, 137] on div "[PERSON_NAME] ***@[DOMAIN_NAME] View email *-***-***-**** Find phone" at bounding box center [47, 139] width 75 height 30
click at [43, 139] on div "***@[DOMAIN_NAME]" at bounding box center [34, 141] width 42 height 5
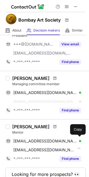
click at [43, 139] on span "[EMAIL_ADDRESS][DOMAIN_NAME]" at bounding box center [44, 141] width 63 height 5
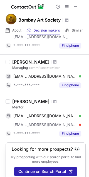
scroll to position [60, 0]
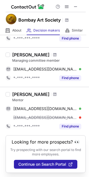
click at [74, 141] on header "Looking for more prospects? 👀" at bounding box center [46, 142] width 68 height 5
drag, startPoint x: 72, startPoint y: 141, endPoint x: 62, endPoint y: 147, distance: 11.3
click at [71, 142] on header "Looking for more prospects? 👀" at bounding box center [46, 142] width 68 height 5
click at [50, 156] on p "Try prospecting with our search portal to find more employees." at bounding box center [45, 152] width 71 height 9
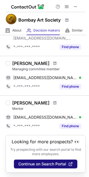
scroll to position [52, 0]
